Goal: Navigation & Orientation: Find specific page/section

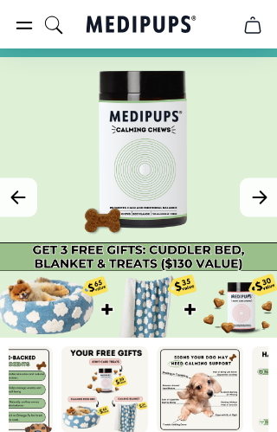
scroll to position [64, 0]
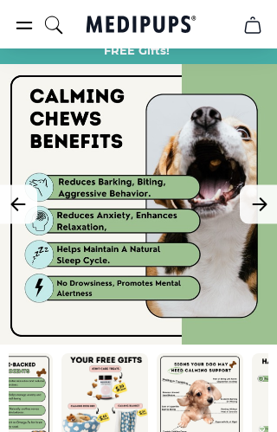
click at [272, 206] on button "Next Image" at bounding box center [259, 204] width 39 height 39
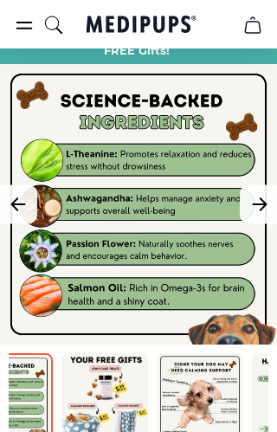
click at [274, 210] on button "Next Image" at bounding box center [259, 204] width 39 height 39
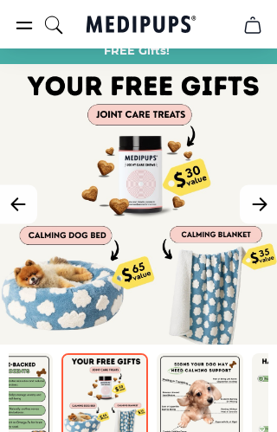
click at [270, 199] on button "Next Image" at bounding box center [259, 204] width 39 height 39
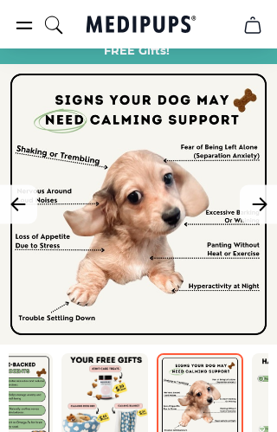
click at [274, 195] on button "Next Image" at bounding box center [259, 204] width 39 height 39
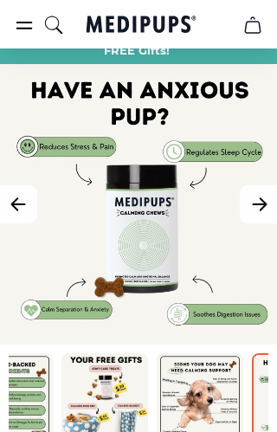
click at [269, 204] on icon "Next Image" at bounding box center [259, 205] width 21 height 22
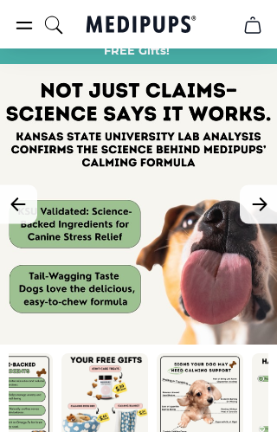
click at [256, 207] on icon "Next Image" at bounding box center [259, 205] width 21 height 22
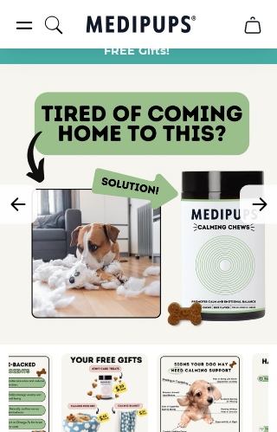
click at [269, 197] on icon "Next Image" at bounding box center [259, 205] width 21 height 22
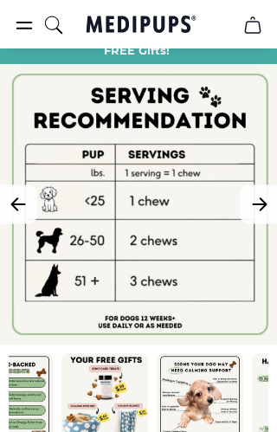
click at [274, 214] on button "Next Image" at bounding box center [259, 204] width 39 height 39
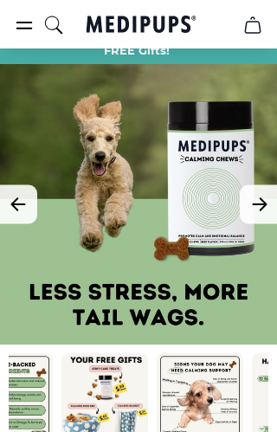
click at [266, 204] on icon "Next Image" at bounding box center [259, 204] width 13 height 12
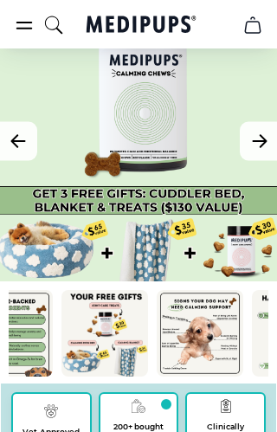
scroll to position [0, 0]
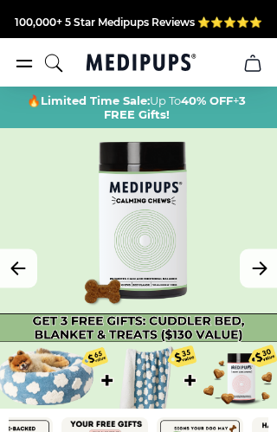
click at [24, 64] on icon "burger-menu" at bounding box center [24, 63] width 21 height 21
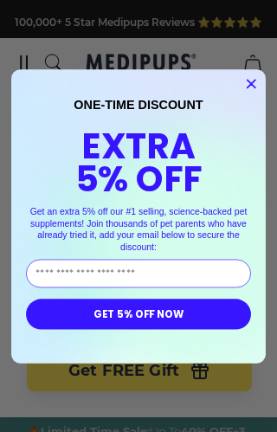
click at [256, 80] on icon "Close dialog" at bounding box center [252, 84] width 8 height 8
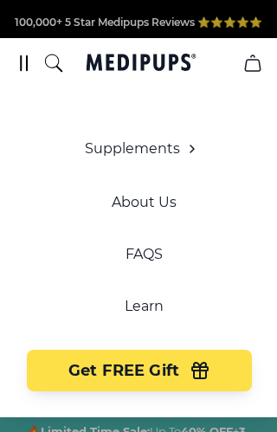
click at [225, 370] on button "Get FREE Gift" at bounding box center [139, 371] width 225 height 42
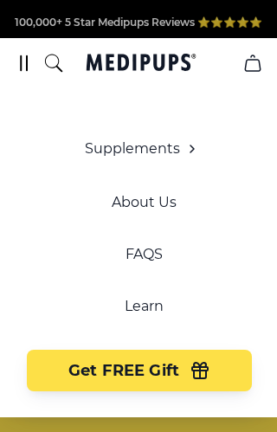
click at [200, 369] on icon "button" at bounding box center [200, 372] width 16 height 11
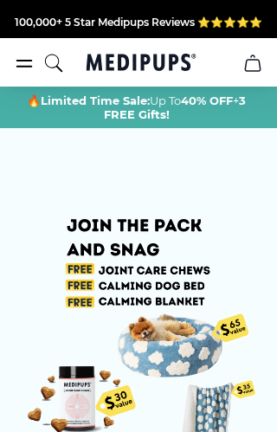
scroll to position [0, 293]
